Goal: Information Seeking & Learning: Learn about a topic

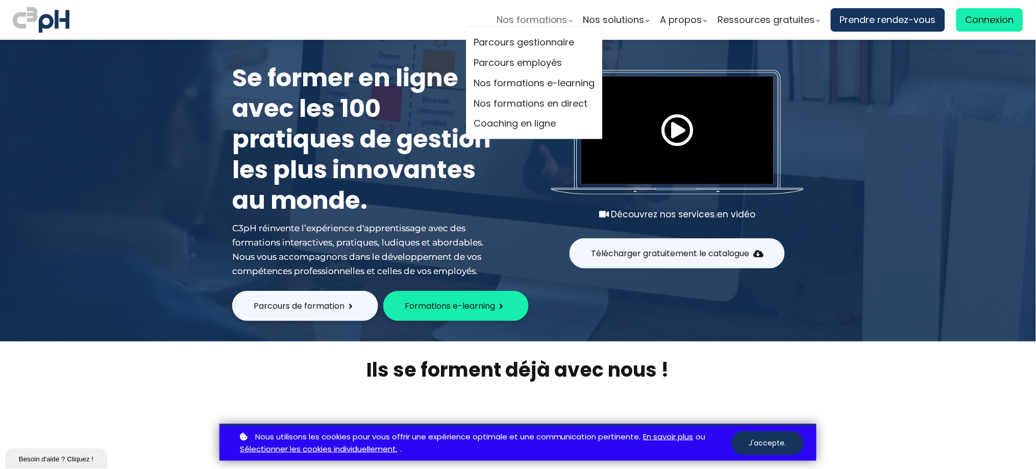
click at [508, 15] on span "Nos formations" at bounding box center [531, 19] width 71 height 15
click at [517, 107] on link "Nos formations en direct" at bounding box center [534, 103] width 121 height 15
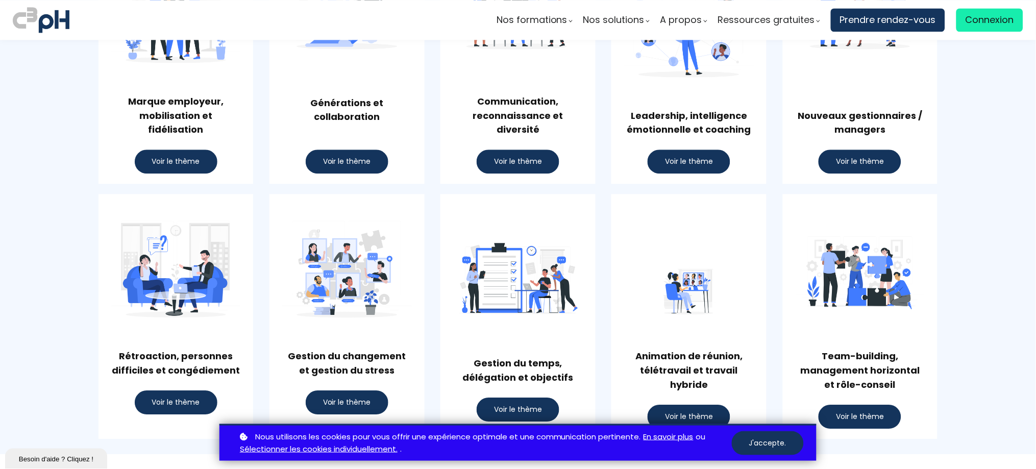
scroll to position [674, 0]
click at [675, 157] on span "Voir le thème" at bounding box center [689, 162] width 48 height 11
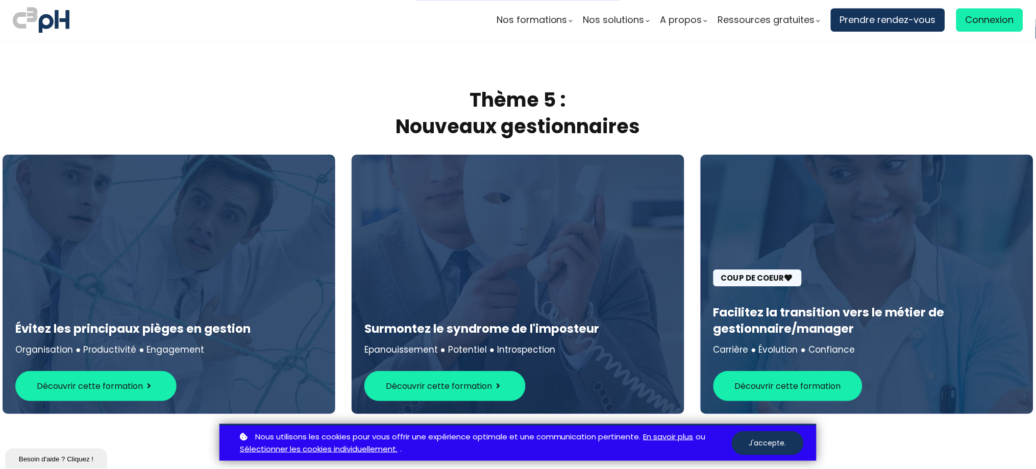
scroll to position [3167, 0]
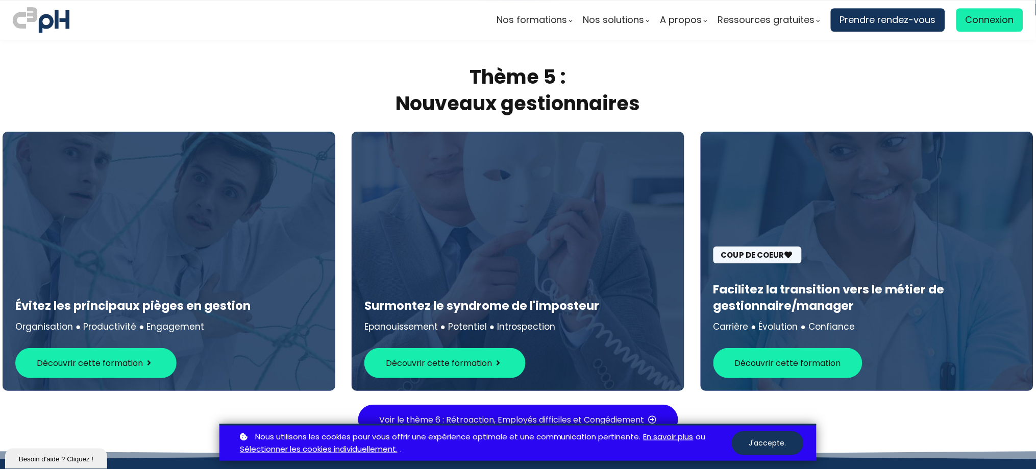
click at [425, 357] on span "Découvrir cette formation" at bounding box center [439, 363] width 106 height 13
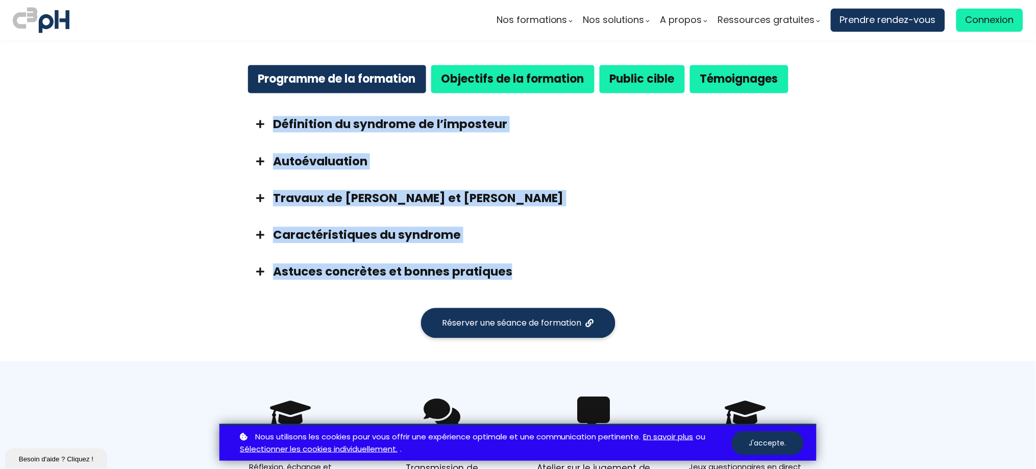
drag, startPoint x: 527, startPoint y: 268, endPoint x: 267, endPoint y: 117, distance: 300.4
click at [267, 117] on div "Définition du syndrome de l’imposteur Comment savoir si vous êtes atteint(e) du…" at bounding box center [517, 198] width 561 height 184
copy div "Définition du syndrome de l’imposteur Comment savoir si vous êtes atteint(e) du…"
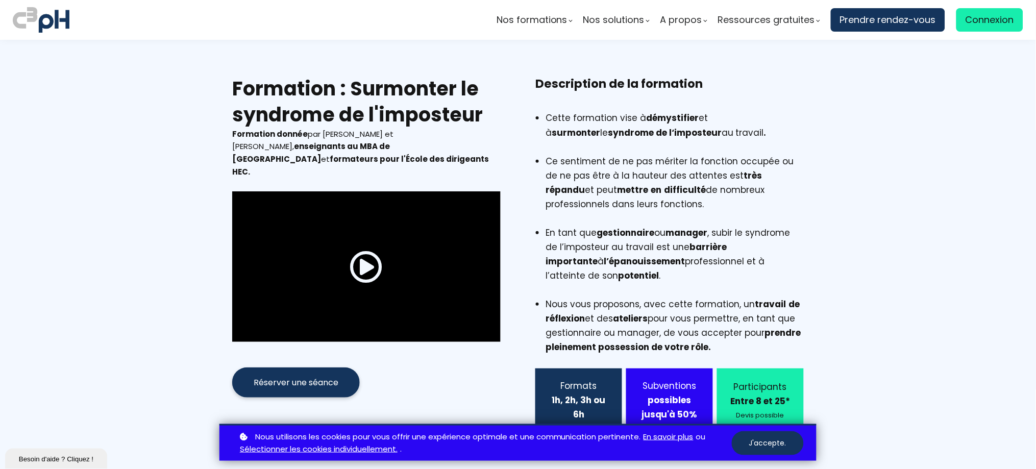
drag, startPoint x: 483, startPoint y: 115, endPoint x: 351, endPoint y: 96, distance: 133.6
click at [351, 96] on h2 "Formation : Surmonter le syndrome de l'imposteur" at bounding box center [366, 102] width 268 height 53
copy h2 "Surmonter le syndrome de l'imposteur"
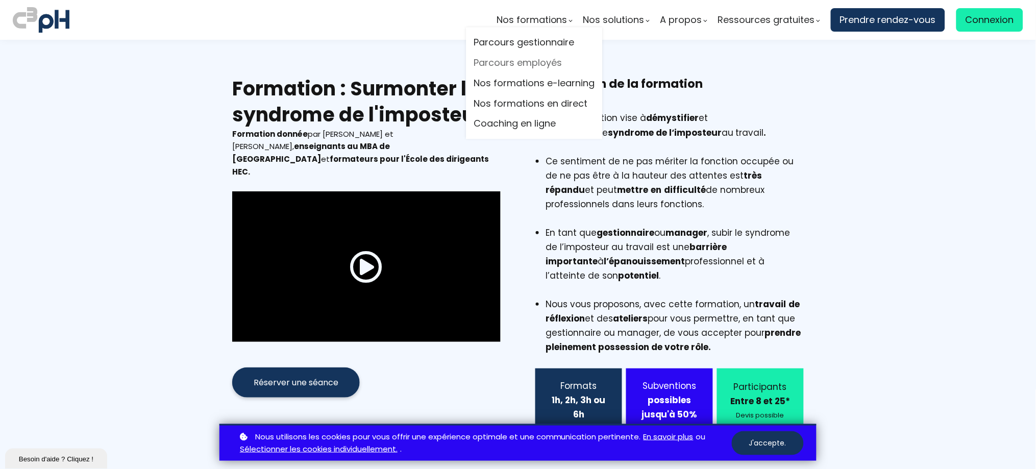
click at [552, 19] on span "Nos formations" at bounding box center [531, 19] width 71 height 15
click at [542, 101] on link "Nos formations en direct" at bounding box center [534, 103] width 121 height 15
